Goal: Find specific page/section: Find specific page/section

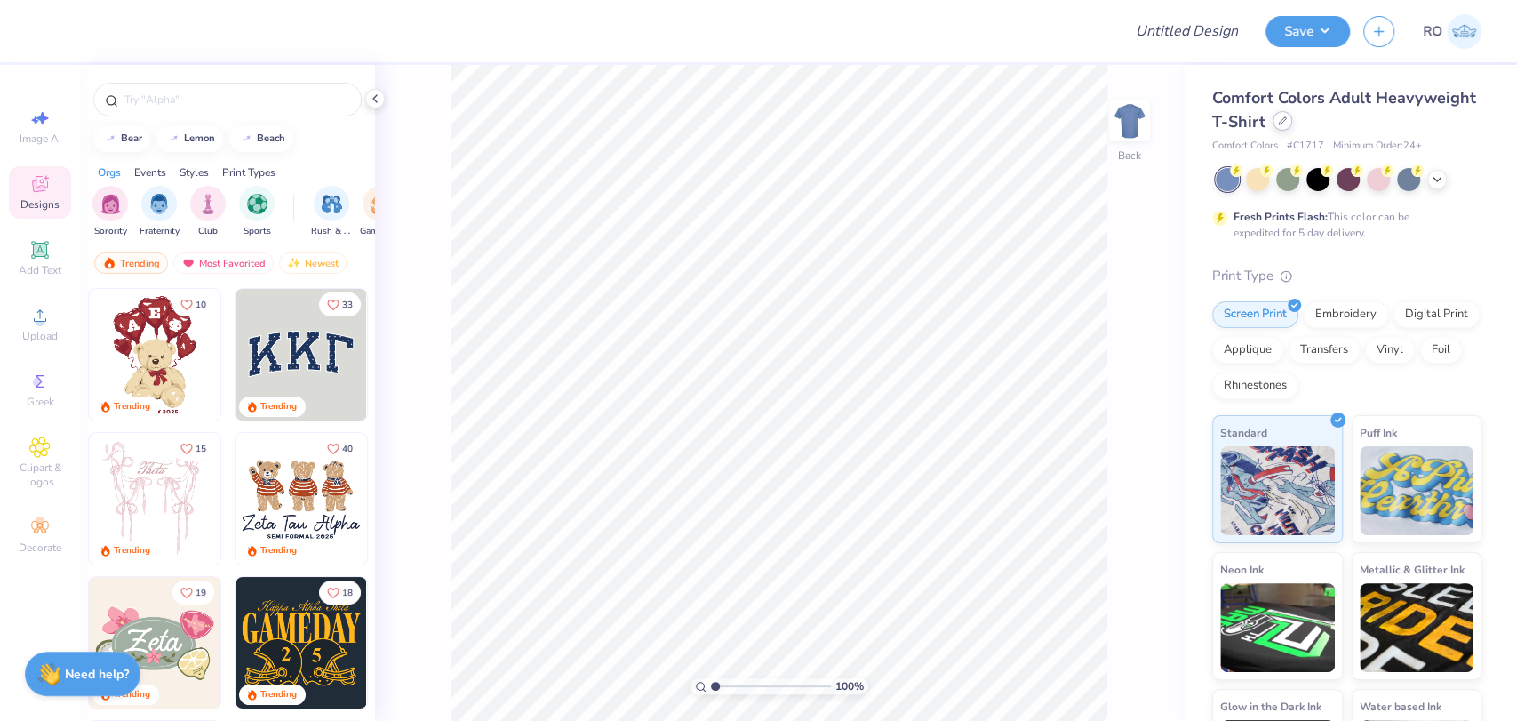
click at [1287, 123] on icon at bounding box center [1282, 120] width 9 height 9
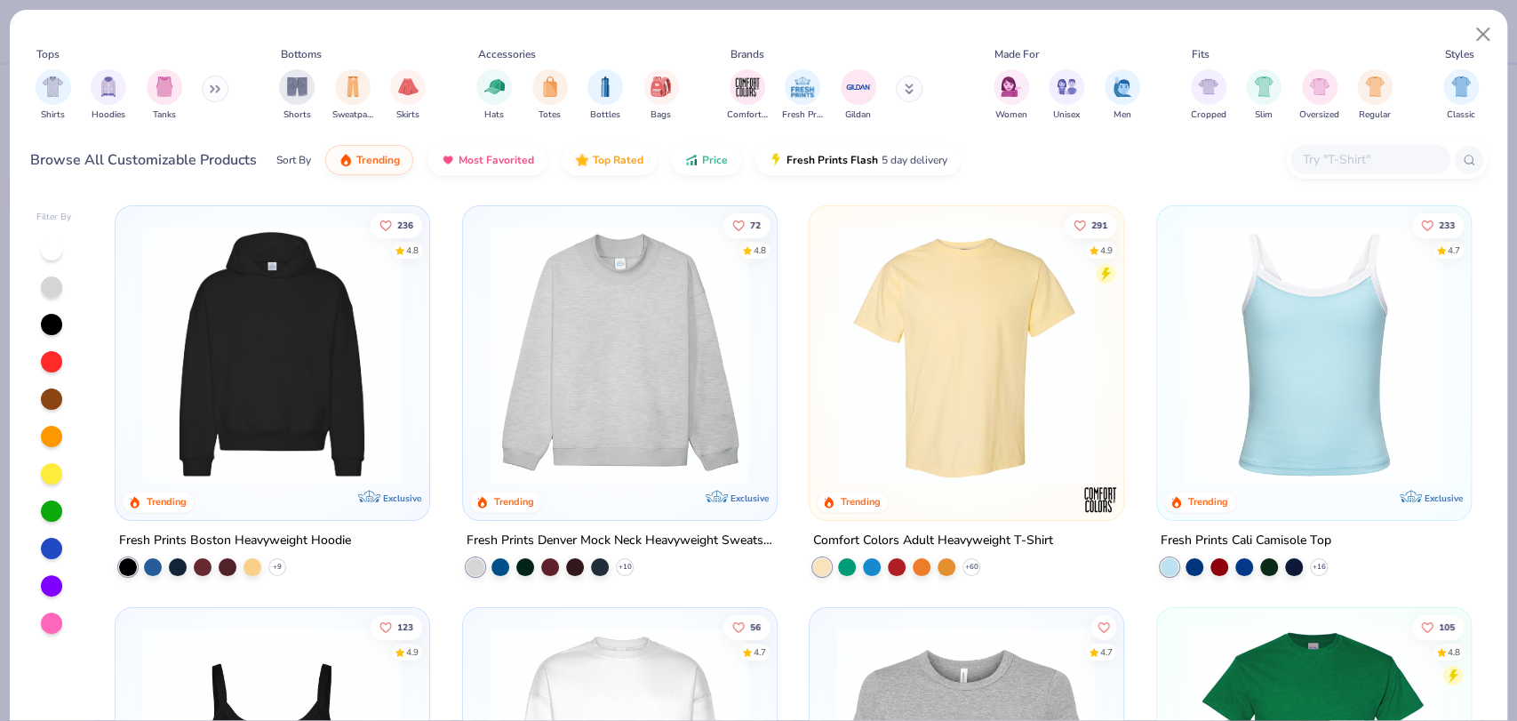
click at [1379, 158] on input "text" at bounding box center [1369, 159] width 137 height 20
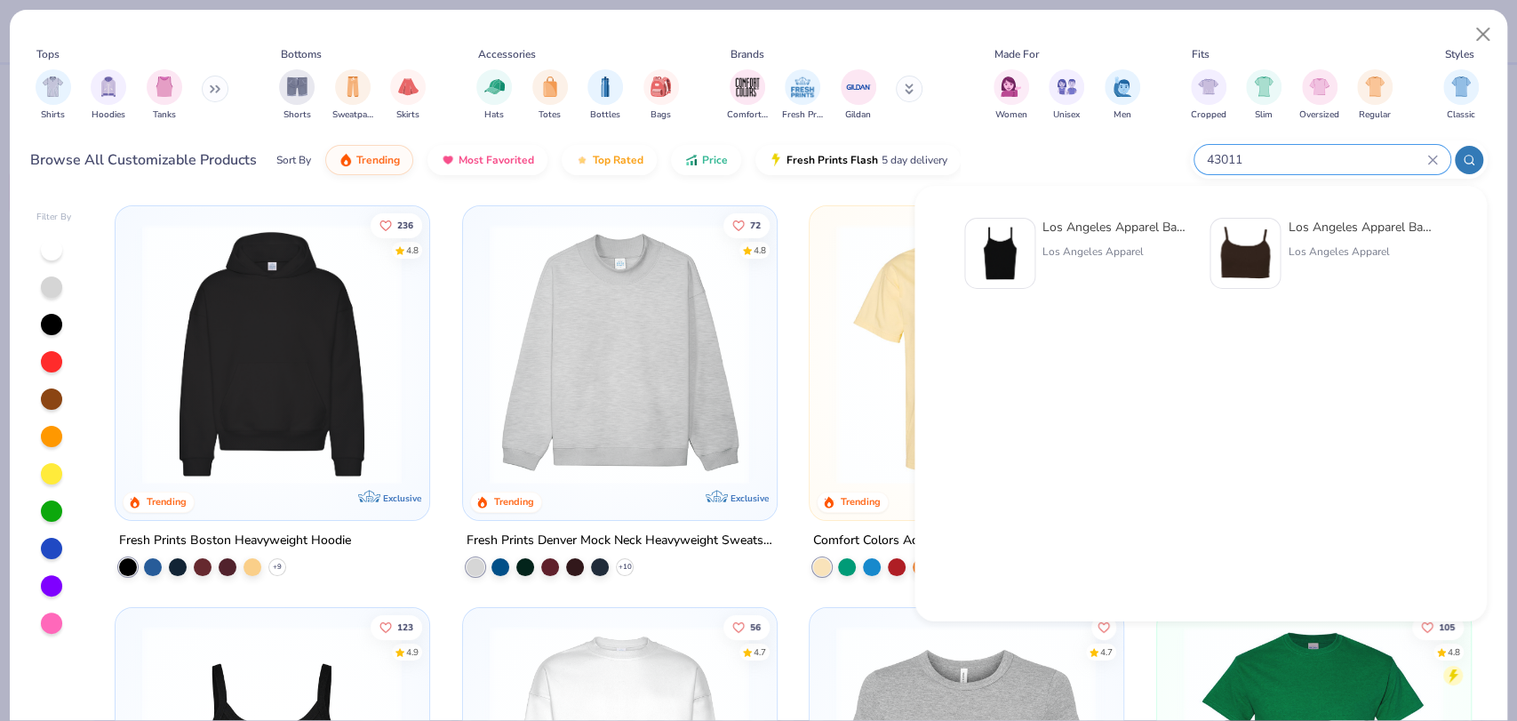
type input "43011"
click at [1130, 250] on div "Los Angeles Apparel" at bounding box center [1116, 251] width 149 height 16
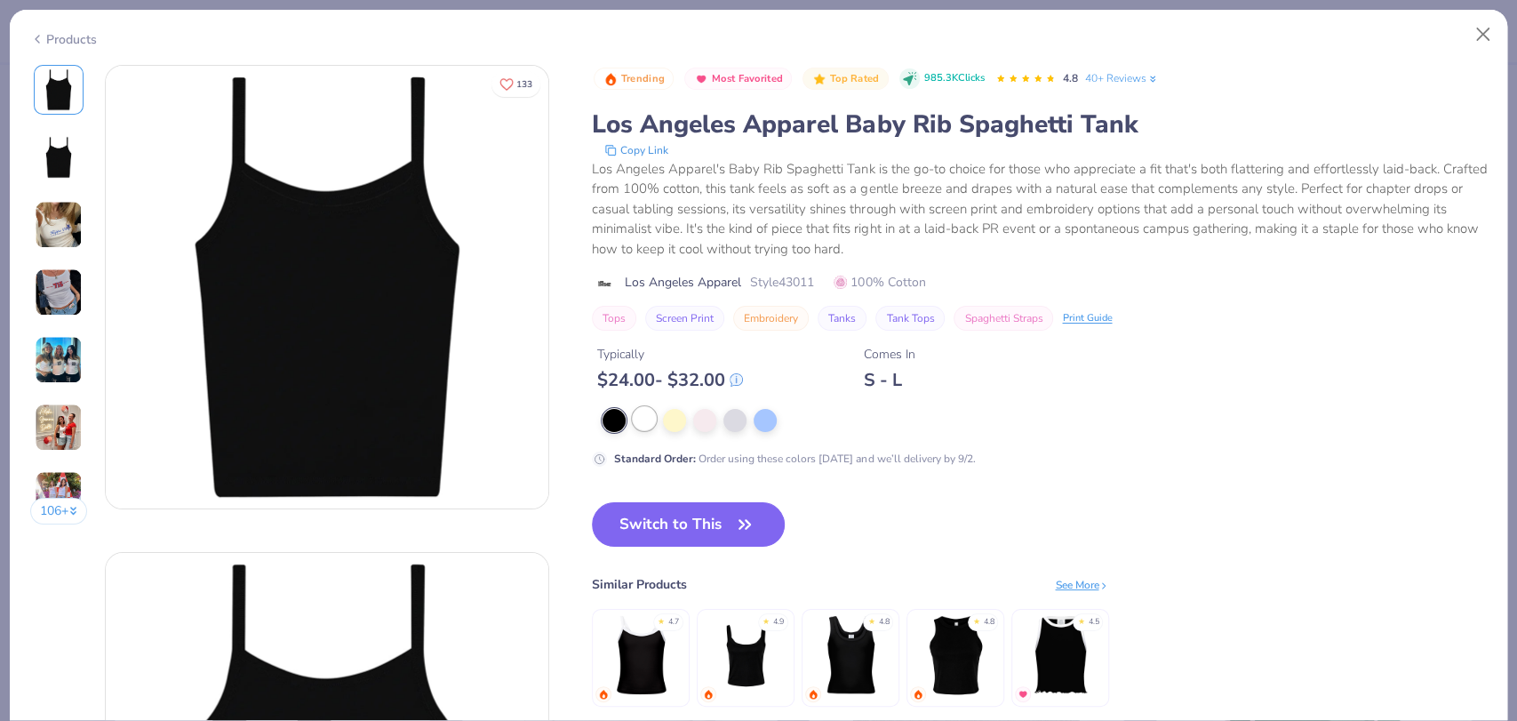
click at [646, 415] on div at bounding box center [644, 418] width 23 height 23
